Goal: Information Seeking & Learning: Learn about a topic

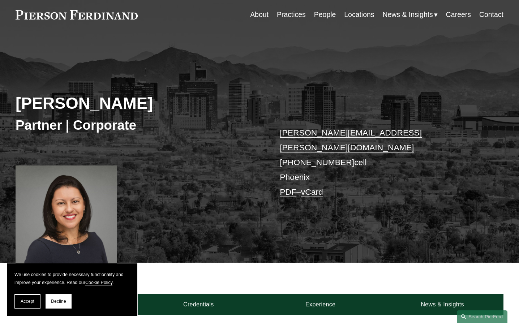
scroll to position [33, 0]
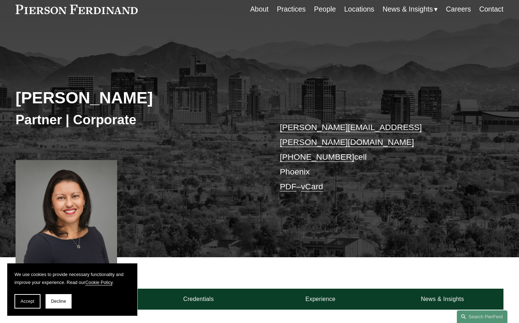
drag, startPoint x: 235, startPoint y: 130, endPoint x: 234, endPoint y: 143, distance: 13.0
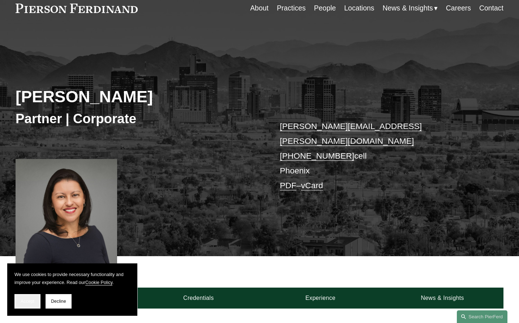
click at [28, 298] on button "Accept" at bounding box center [27, 301] width 26 height 14
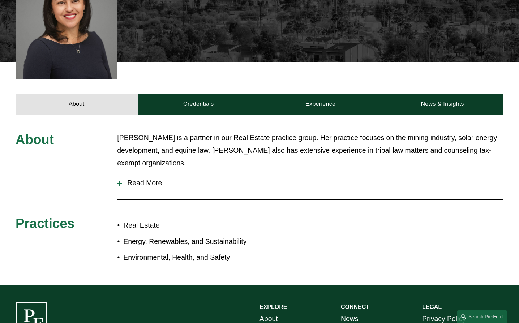
drag, startPoint x: 131, startPoint y: 170, endPoint x: 131, endPoint y: 189, distance: 18.8
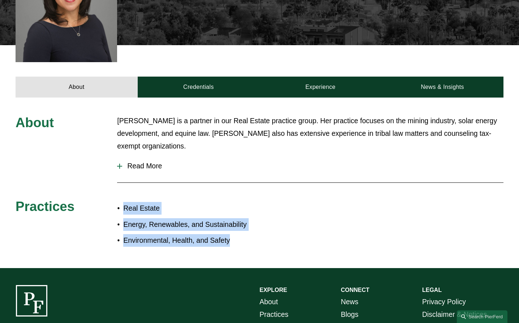
drag, startPoint x: 121, startPoint y: 201, endPoint x: 236, endPoint y: 230, distance: 118.2
click at [236, 230] on ul "Real Estate Energy, Renewables, and Sustainability Environmental, Health, and S…" at bounding box center [188, 224] width 142 height 45
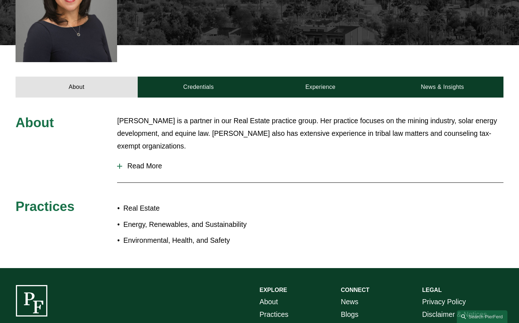
click at [74, 210] on div "Practices" at bounding box center [56, 208] width 81 height 21
click at [64, 200] on span "Practices" at bounding box center [45, 206] width 59 height 15
click at [83, 199] on h3 "Practices" at bounding box center [56, 206] width 81 height 16
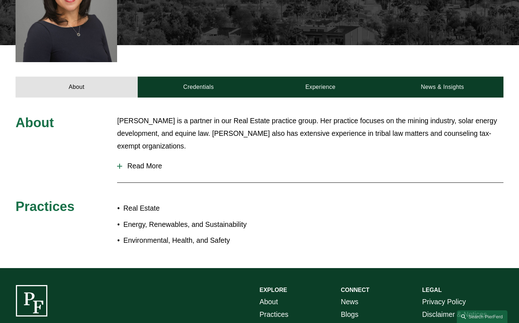
click at [48, 200] on span "Practices" at bounding box center [45, 206] width 59 height 15
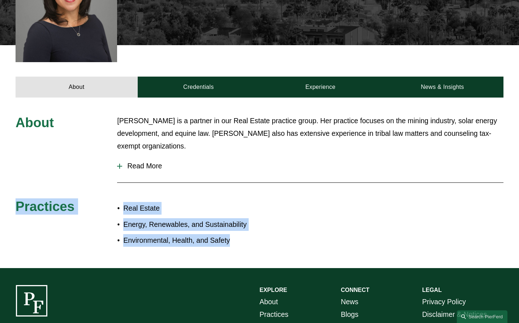
drag, startPoint x: 14, startPoint y: 198, endPoint x: 251, endPoint y: 238, distance: 239.5
click at [251, 238] on div "About [PERSON_NAME] is a partner in our Real Estate practice group. Her practic…" at bounding box center [259, 183] width 519 height 136
drag, startPoint x: 21, startPoint y: 115, endPoint x: 217, endPoint y: 161, distance: 201.2
click at [217, 161] on div "About [PERSON_NAME] is a partner in our Real Estate practice group. Her practic…" at bounding box center [259, 183] width 519 height 136
click at [148, 162] on span "Read More" at bounding box center [312, 166] width 381 height 8
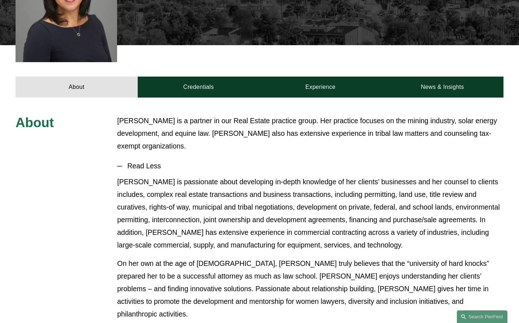
click at [196, 176] on p "[PERSON_NAME] is passionate about developing in-depth knowledge of her clients’…" at bounding box center [310, 214] width 386 height 76
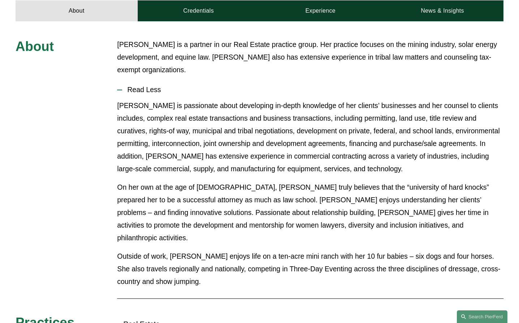
scroll to position [337, 0]
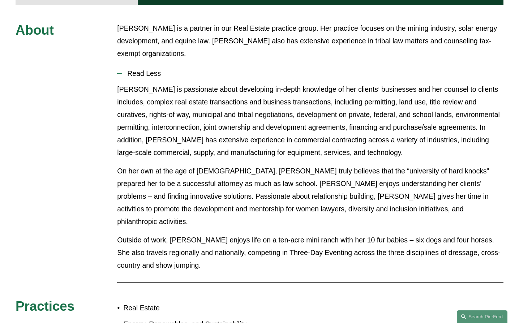
drag, startPoint x: 205, startPoint y: 138, endPoint x: 205, endPoint y: 162, distance: 23.5
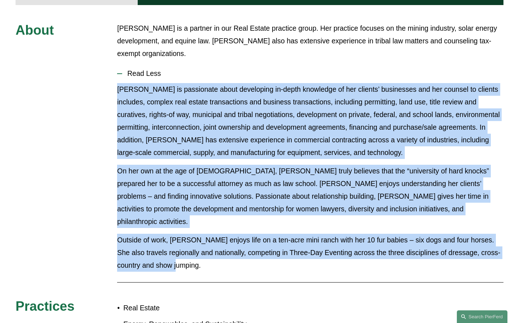
drag, startPoint x: 118, startPoint y: 82, endPoint x: 307, endPoint y: 244, distance: 248.7
click at [307, 244] on div "[PERSON_NAME] is passionate about developing in-depth knowledge of her clients’…" at bounding box center [310, 180] width 386 height 194
click at [307, 244] on p "Outside of work, [PERSON_NAME] enjoys life on a ten-acre mini ranch with her 10…" at bounding box center [310, 253] width 386 height 38
drag, startPoint x: 307, startPoint y: 244, endPoint x: 114, endPoint y: 80, distance: 253.1
click at [114, 80] on div "About [PERSON_NAME] is a partner in our Real Estate practice group. Her practic…" at bounding box center [259, 186] width 519 height 329
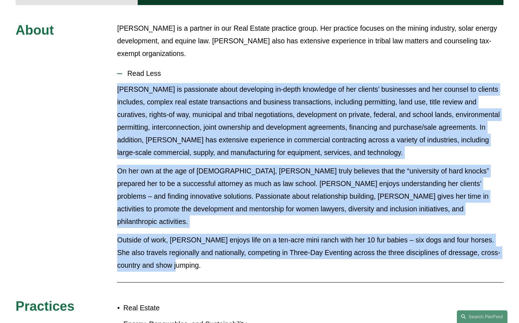
click at [186, 155] on div "[PERSON_NAME] is passionate about developing in-depth knowledge of her clients’…" at bounding box center [310, 180] width 386 height 194
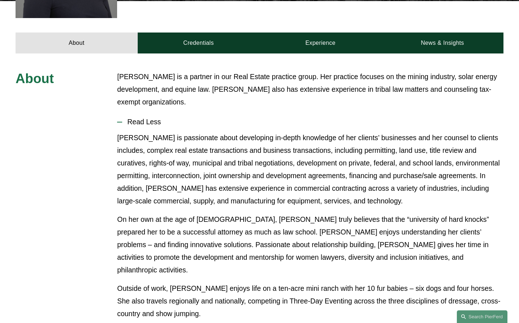
drag, startPoint x: 358, startPoint y: 119, endPoint x: 360, endPoint y: 110, distance: 9.6
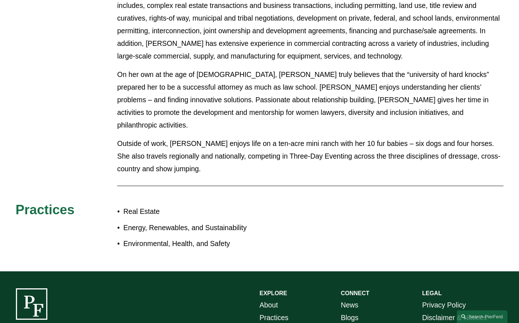
drag, startPoint x: 265, startPoint y: 142, endPoint x: 269, endPoint y: 172, distance: 30.3
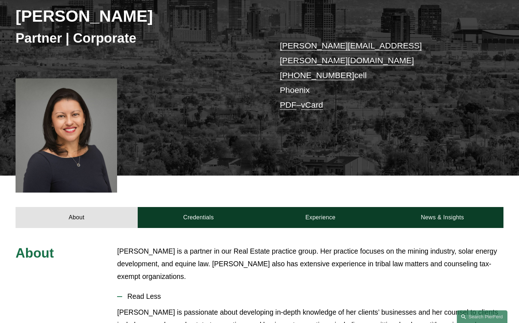
scroll to position [0, 0]
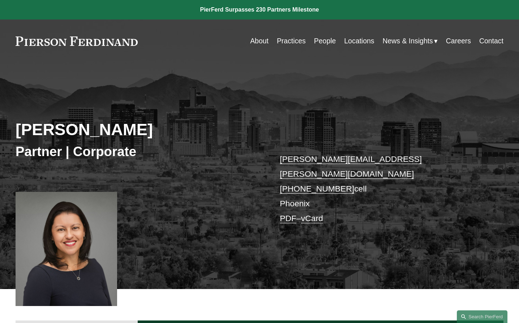
drag, startPoint x: 210, startPoint y: 238, endPoint x: 189, endPoint y: 170, distance: 71.7
